Goal: Entertainment & Leisure: Consume media (video, audio)

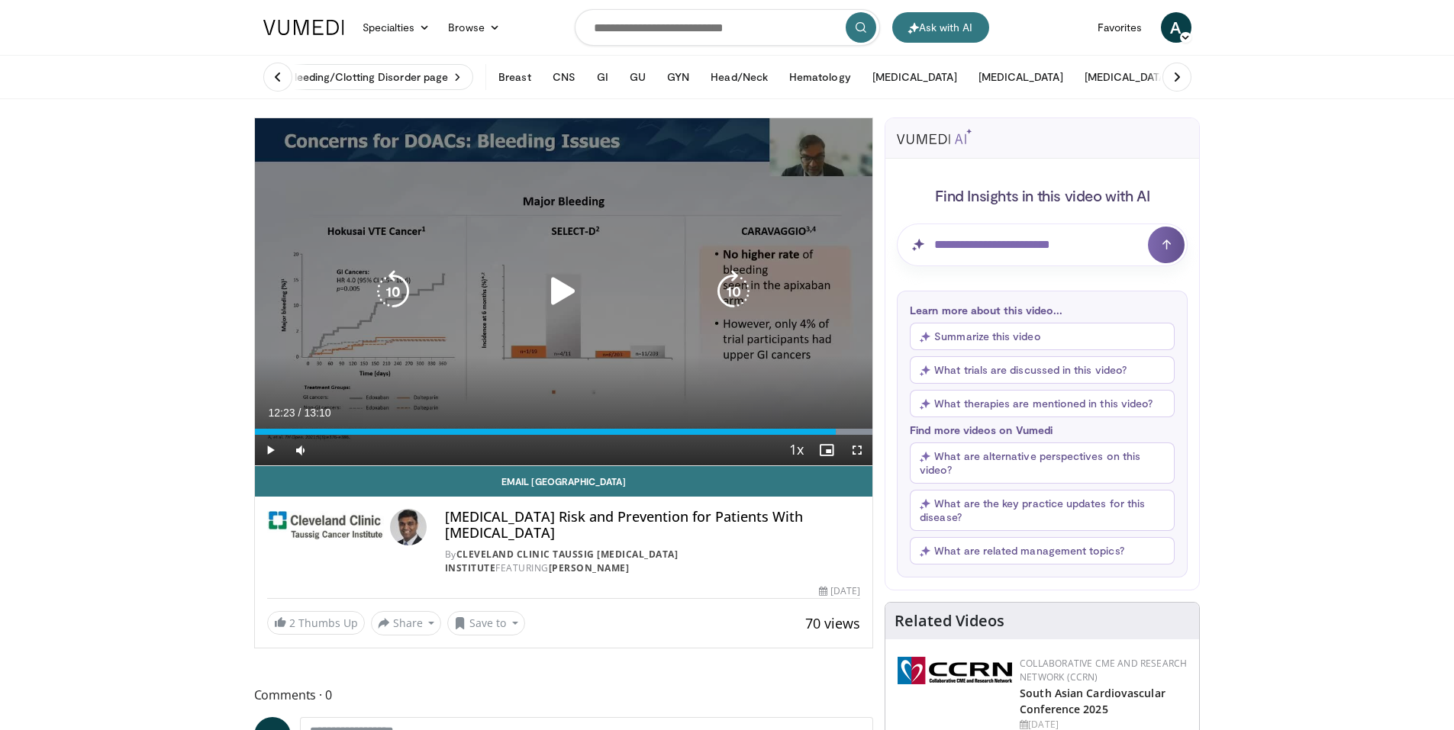
click at [569, 288] on icon "Video Player" at bounding box center [563, 291] width 43 height 43
drag, startPoint x: 859, startPoint y: 456, endPoint x: 859, endPoint y: 513, distance: 57.2
click at [859, 456] on span "Video Player" at bounding box center [857, 450] width 31 height 31
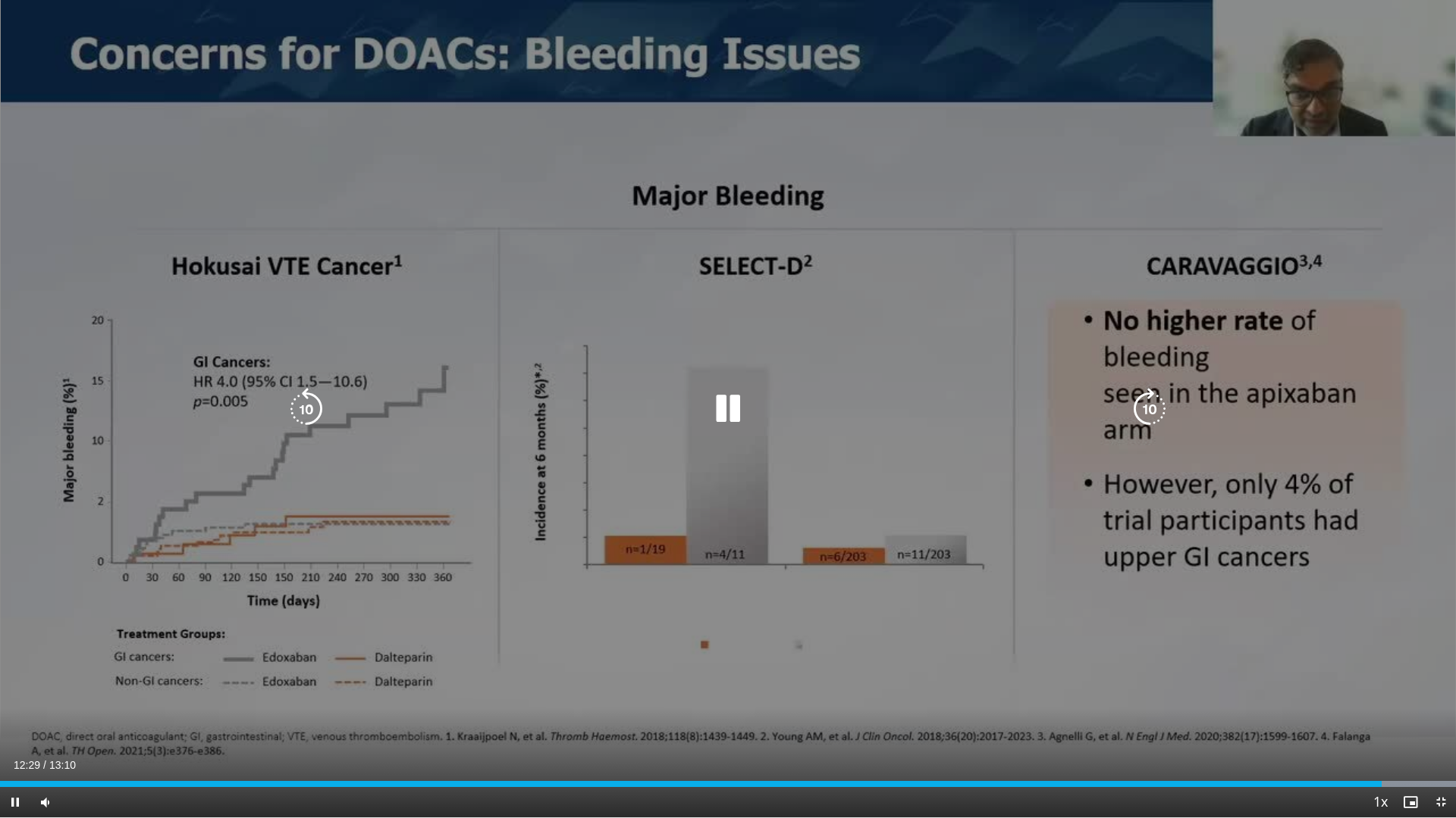
click at [706, 401] on div "Video Player" at bounding box center [727, 409] width 873 height 31
click at [729, 411] on icon "Video Player" at bounding box center [727, 409] width 43 height 43
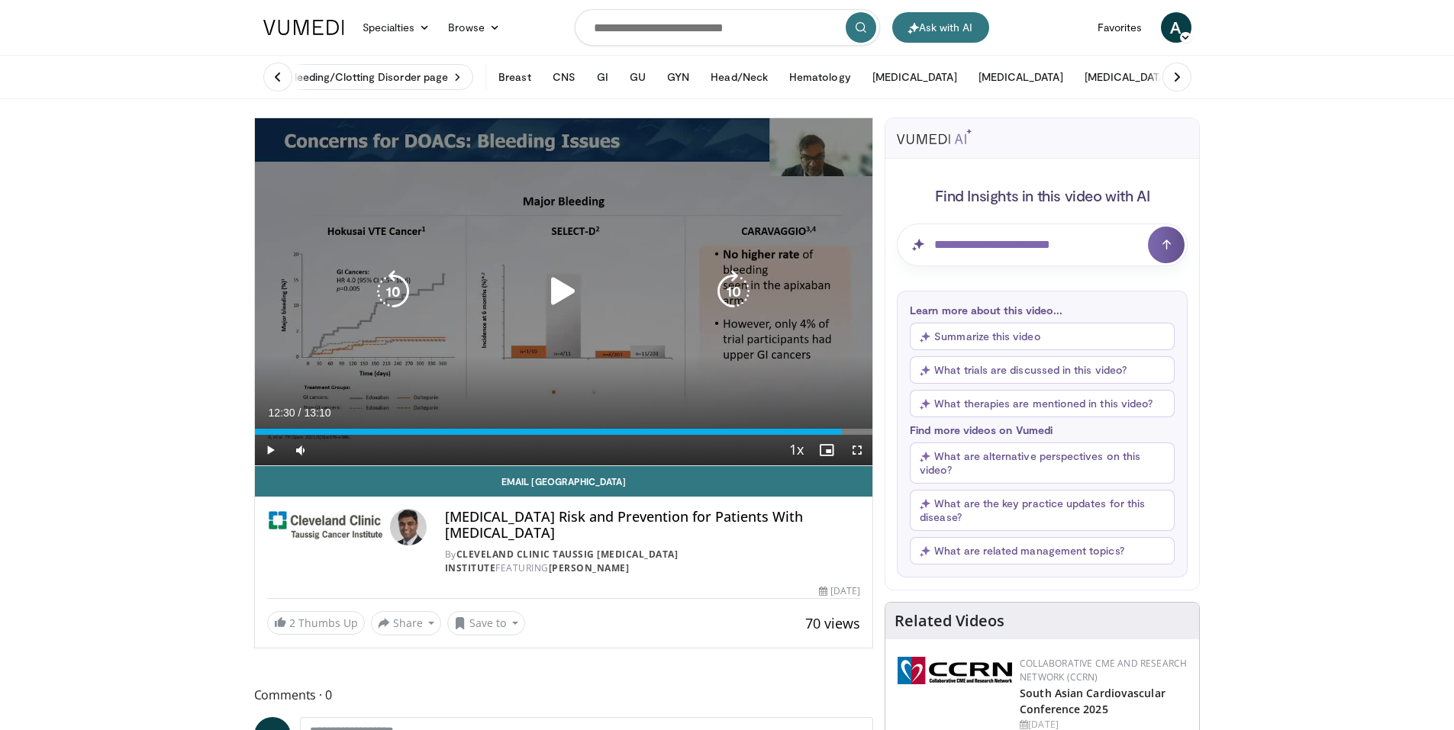
click at [567, 297] on icon "Video Player" at bounding box center [563, 291] width 43 height 43
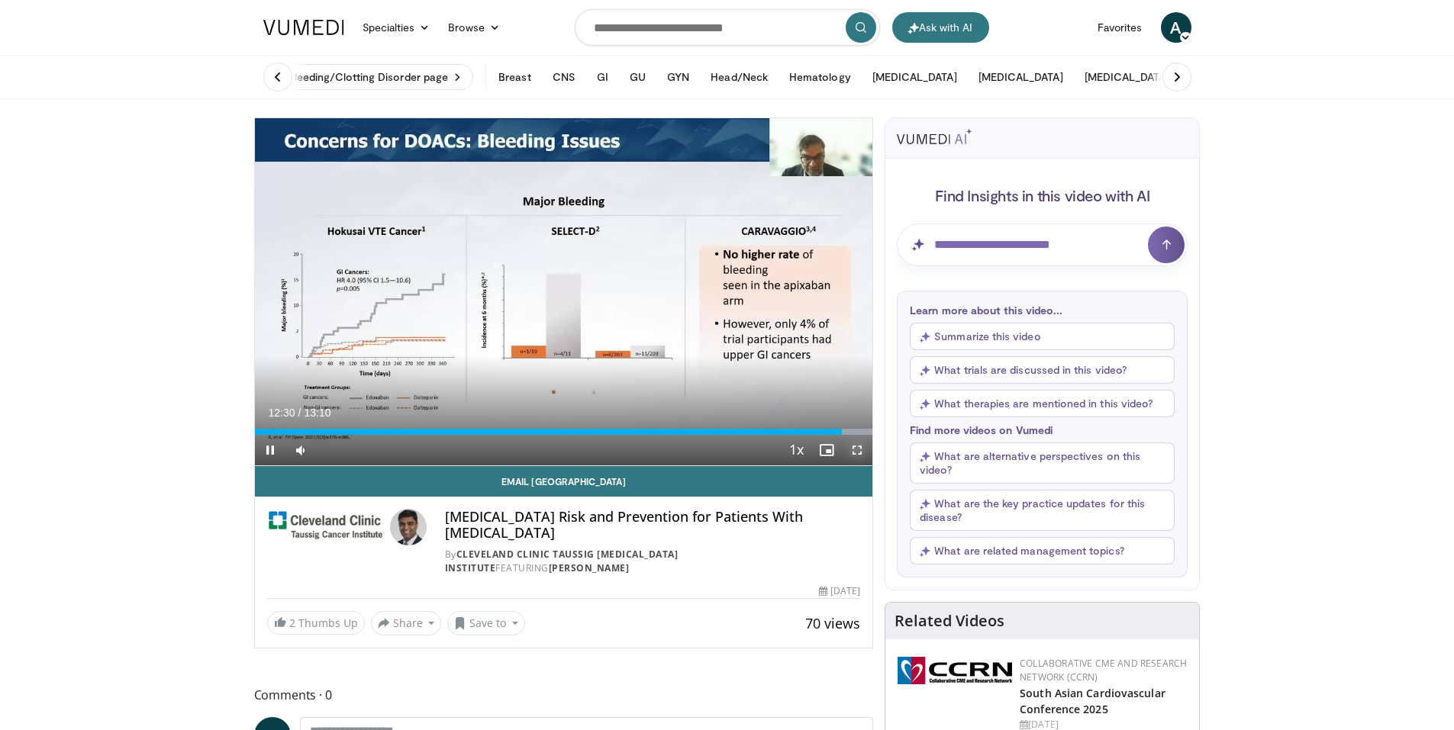
click at [862, 455] on span "Video Player" at bounding box center [857, 450] width 31 height 31
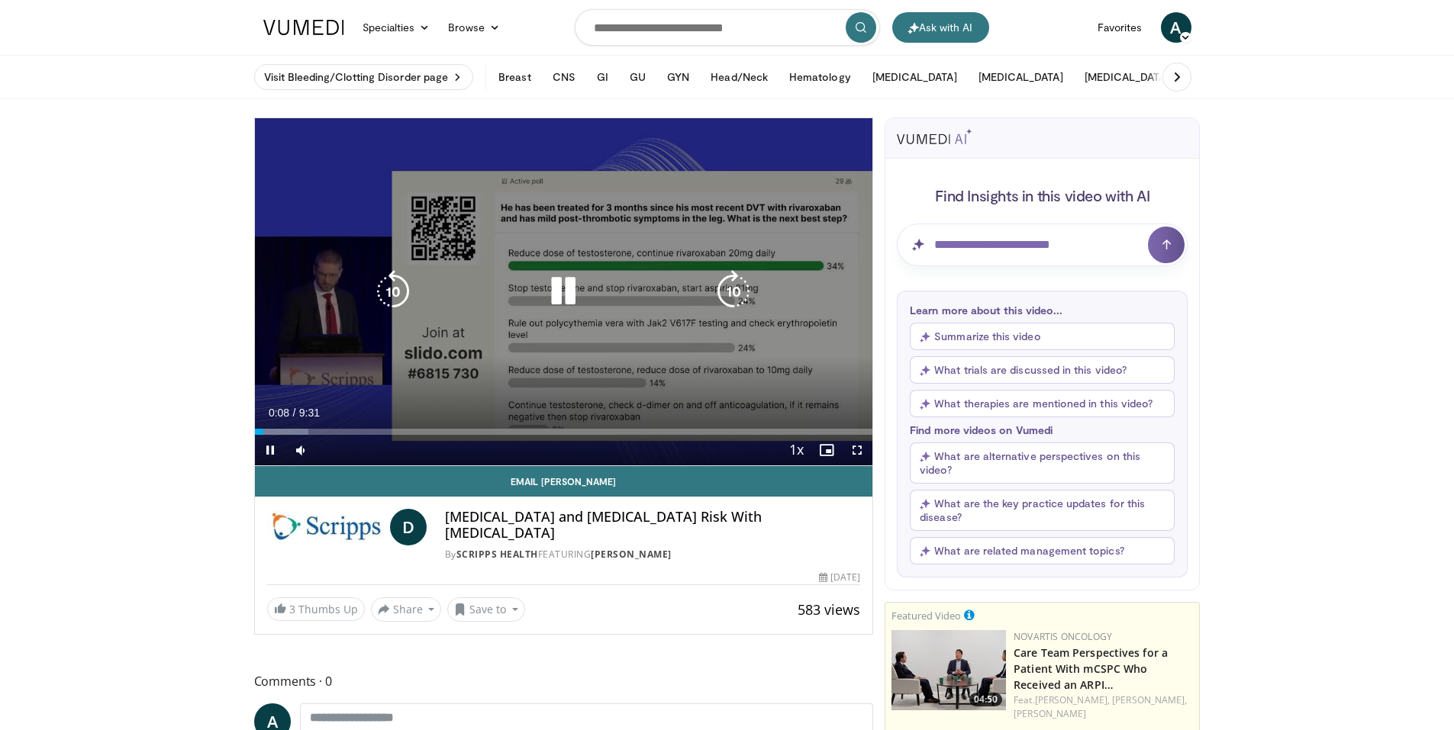
click at [566, 300] on icon "Video Player" at bounding box center [563, 291] width 43 height 43
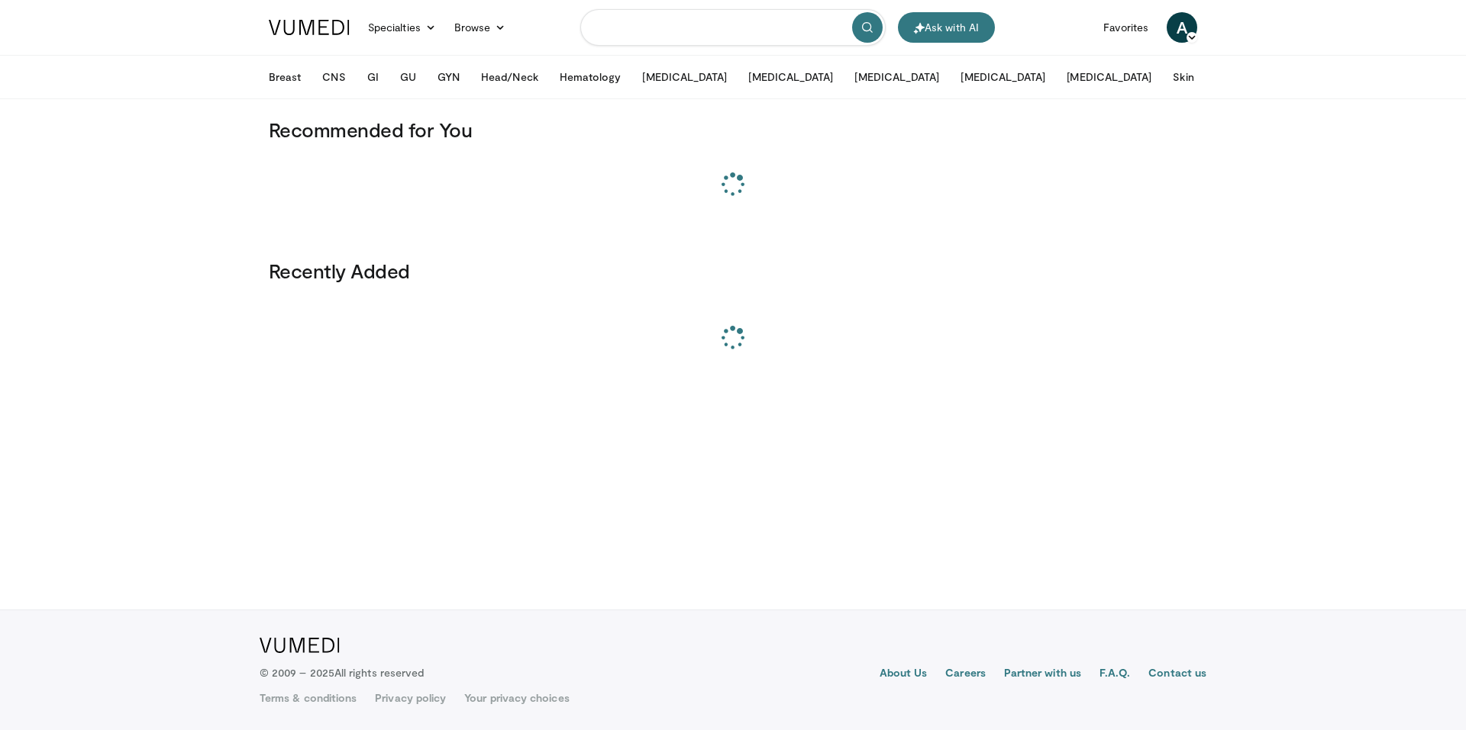
click at [679, 21] on input "Search topics, interventions" at bounding box center [732, 27] width 305 height 37
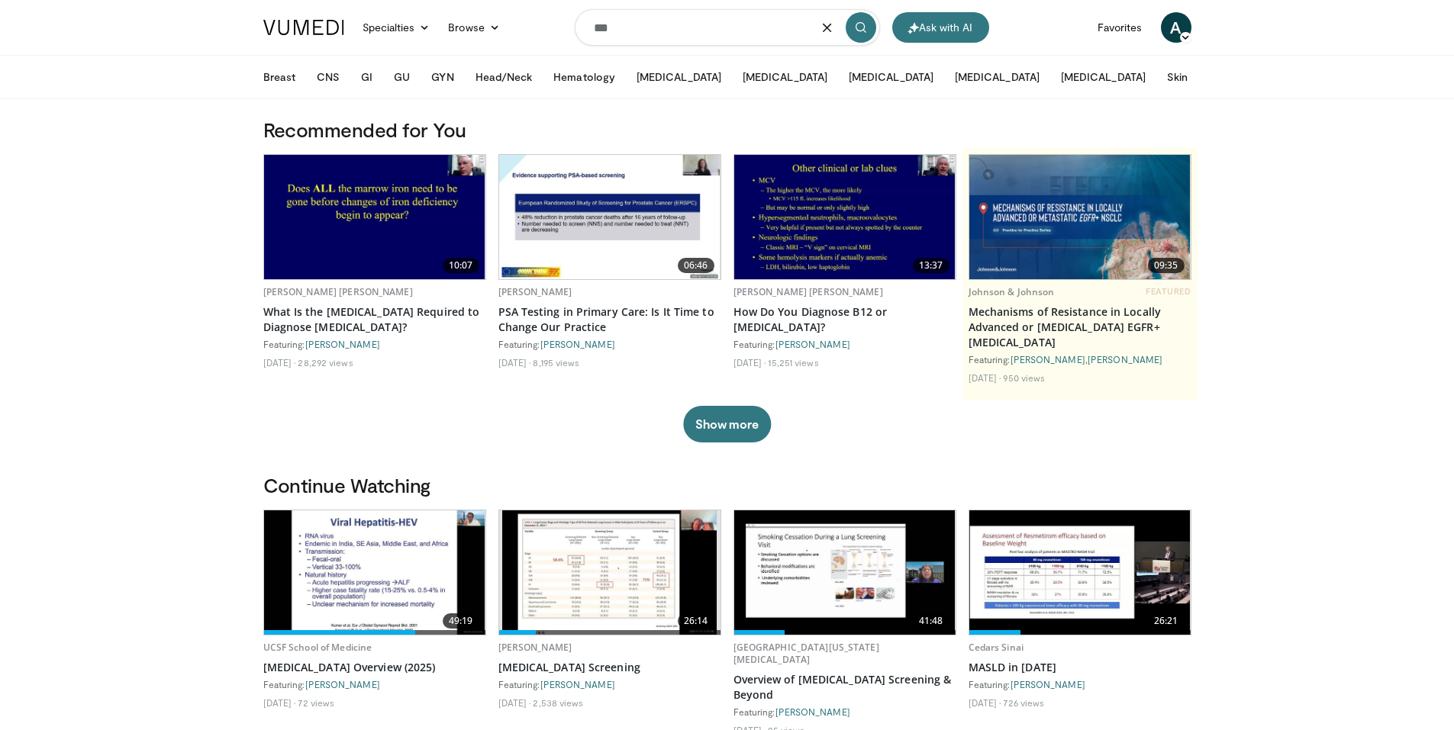
type input "***"
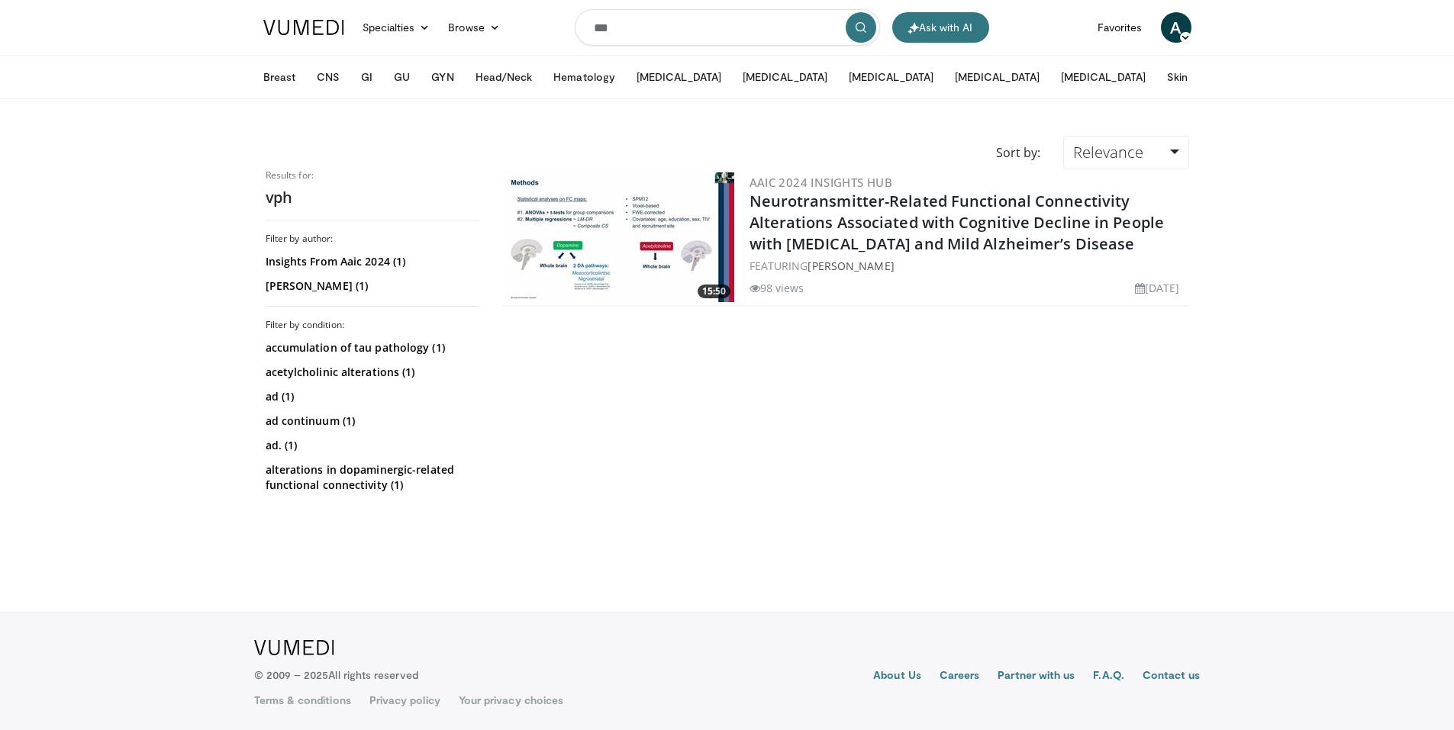
drag, startPoint x: 624, startPoint y: 29, endPoint x: 204, endPoint y: 47, distance: 420.2
click at [204, 47] on header "Ask with AI Specialties Adult & Family Medicine Allergy, Asthma, Immunology Ane…" at bounding box center [727, 49] width 1454 height 99
type input "**********"
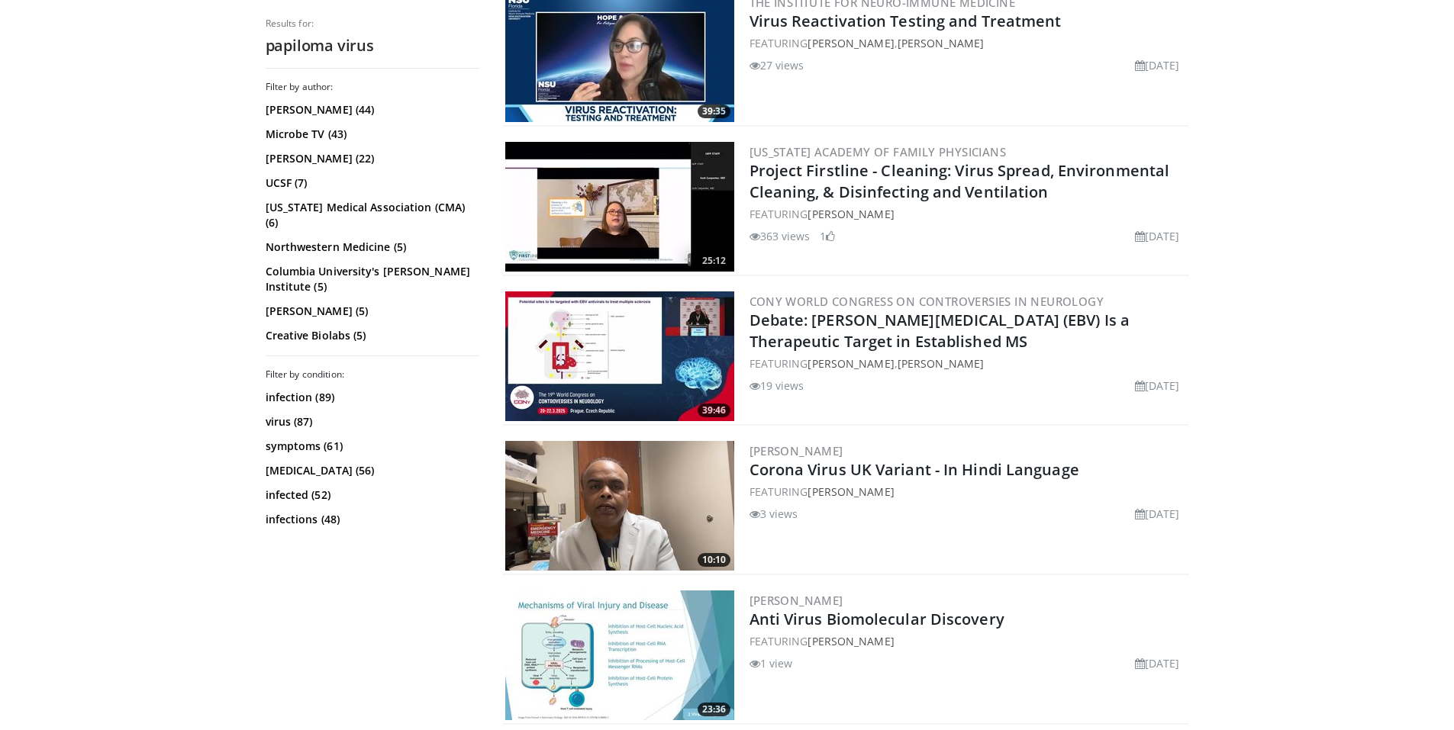
scroll to position [1908, 0]
